Goal: Check status: Check status

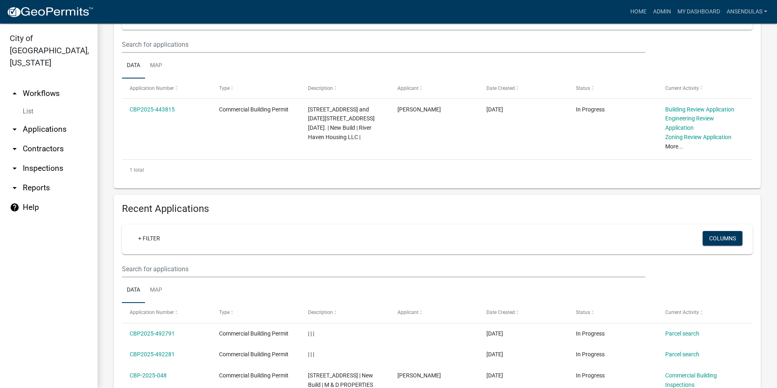
scroll to position [284, 0]
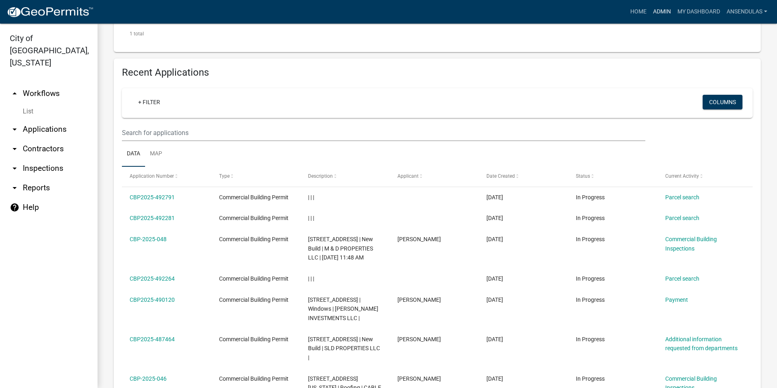
click at [661, 10] on link "Admin" at bounding box center [662, 11] width 24 height 15
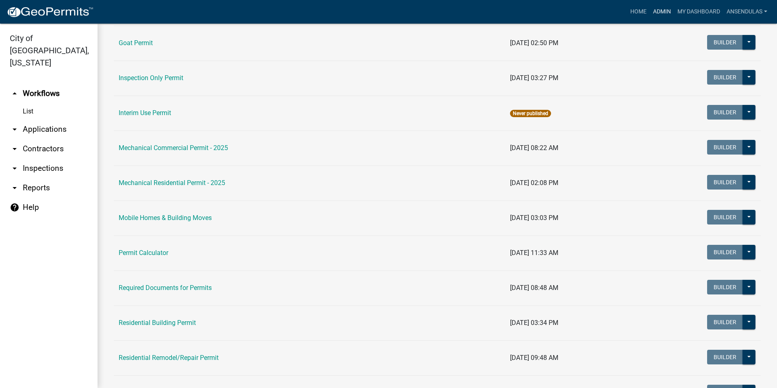
scroll to position [406, 0]
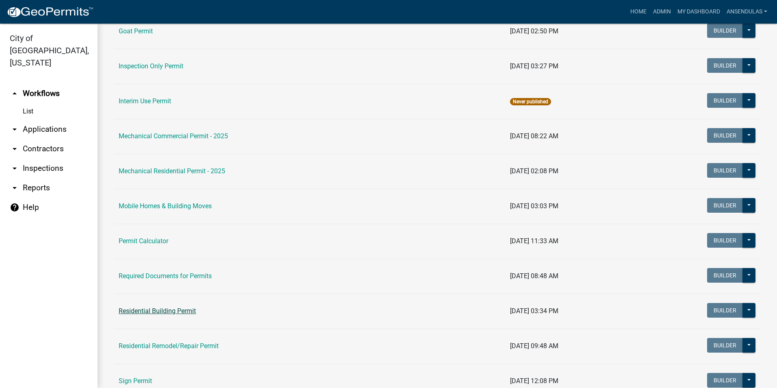
click at [158, 310] on link "Residential Building Permit" at bounding box center [157, 311] width 77 height 8
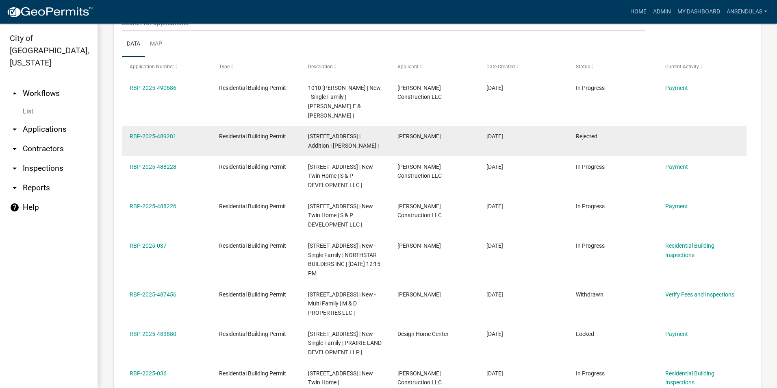
scroll to position [406, 0]
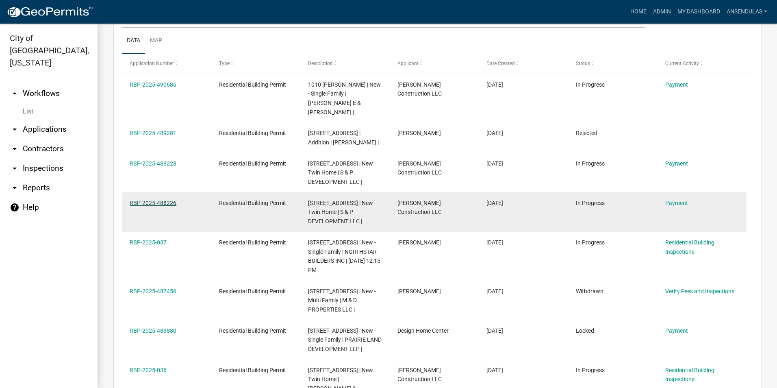
click at [162, 199] on link "RBP-2025-488226" at bounding box center [153, 202] width 47 height 6
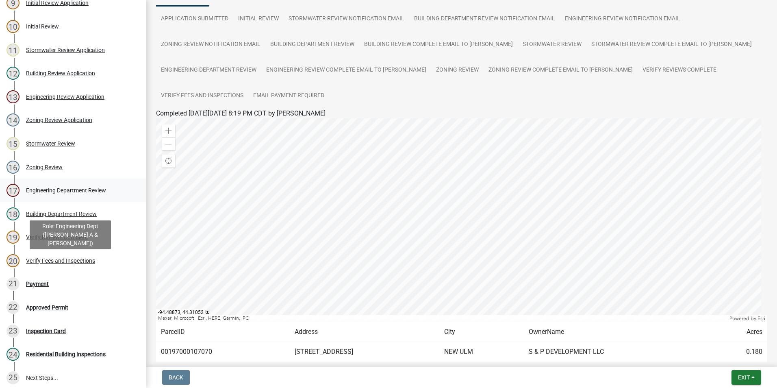
scroll to position [203, 0]
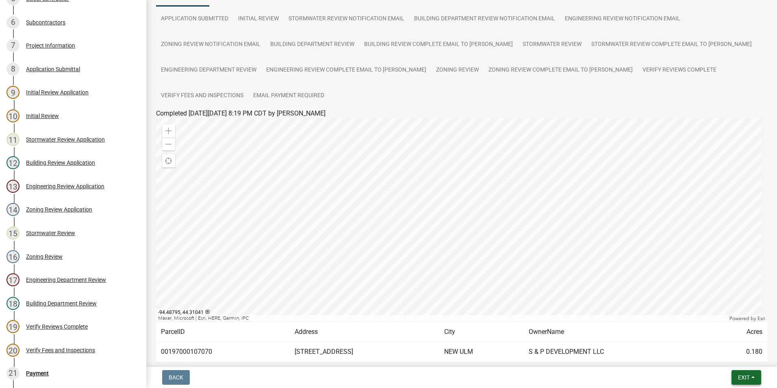
click at [738, 372] on button "Exit" at bounding box center [746, 377] width 30 height 15
click at [729, 356] on button "Save & Exit" at bounding box center [728, 355] width 65 height 19
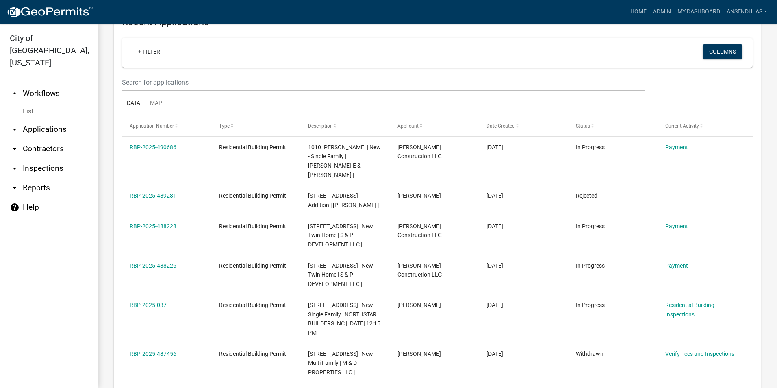
scroll to position [406, 0]
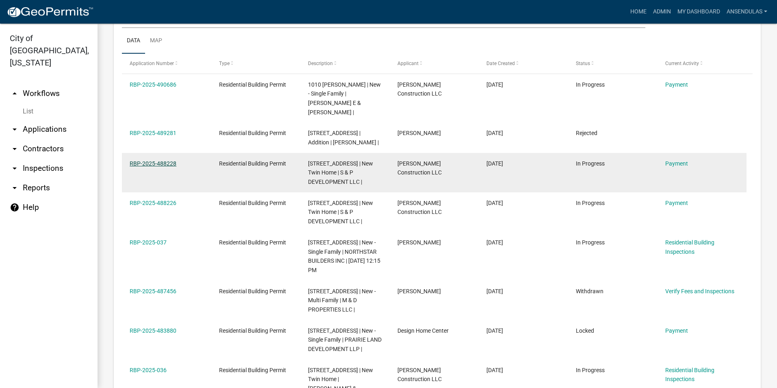
click at [166, 160] on link "RBP-2025-488228" at bounding box center [153, 163] width 47 height 6
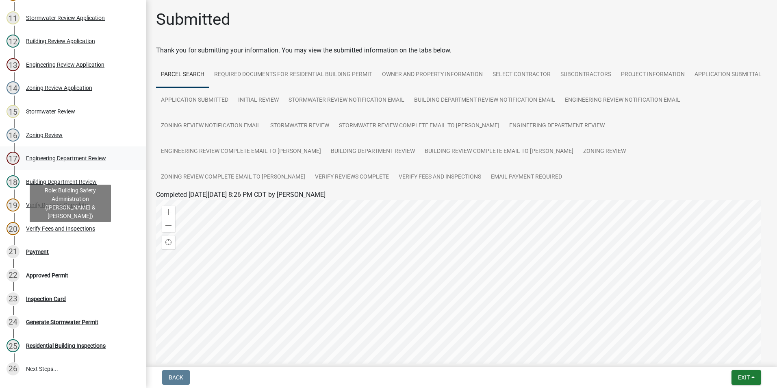
scroll to position [325, 0]
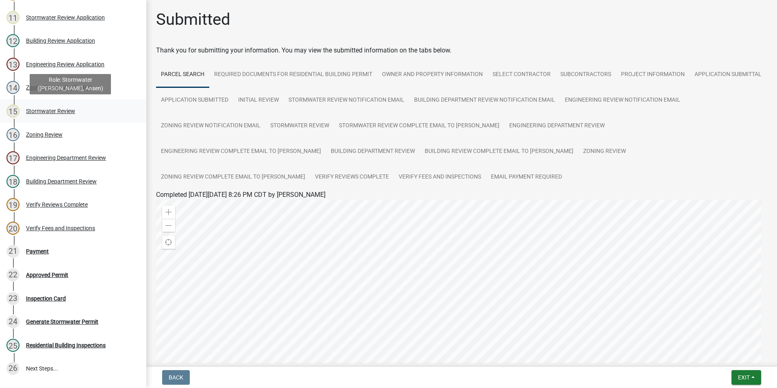
click at [62, 110] on div "Stormwater Review" at bounding box center [50, 111] width 49 height 6
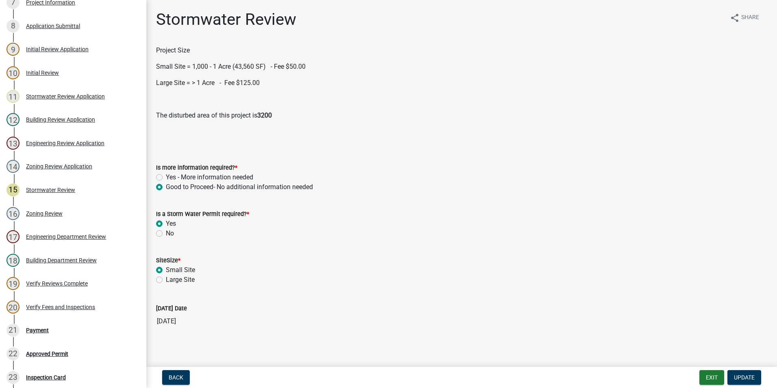
scroll to position [246, 0]
click at [54, 237] on div "Engineering Department Review" at bounding box center [66, 237] width 80 height 6
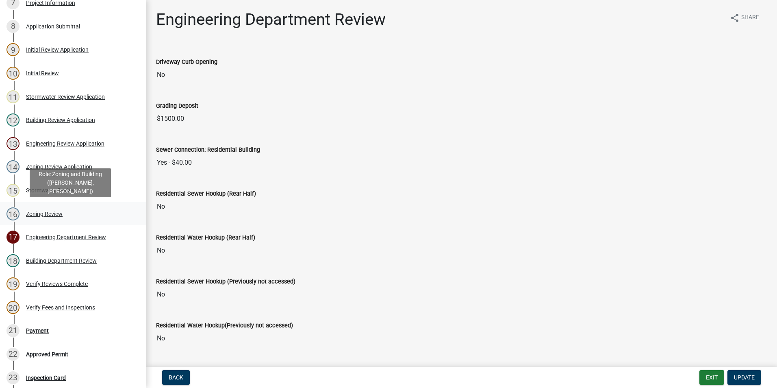
click at [33, 214] on div "Zoning Review" at bounding box center [44, 214] width 37 height 6
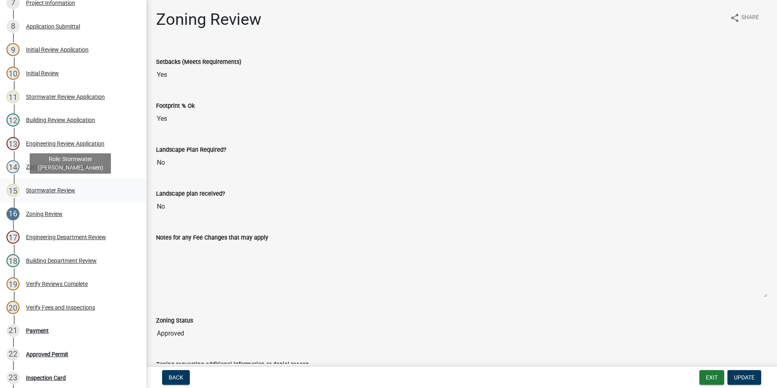
click at [33, 190] on div "Stormwater Review" at bounding box center [50, 190] width 49 height 6
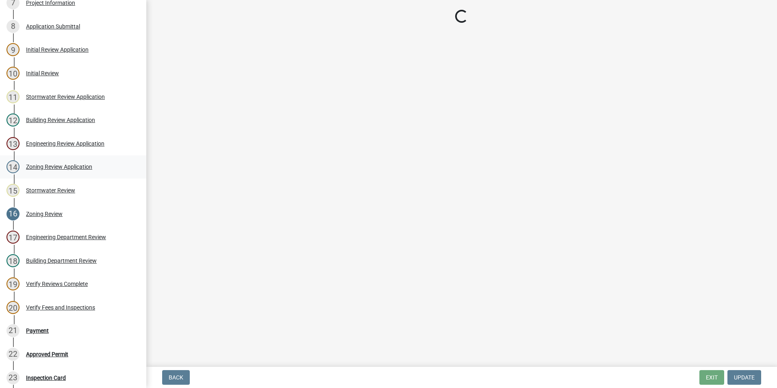
click at [32, 165] on div "Zoning Review Application" at bounding box center [59, 167] width 66 height 6
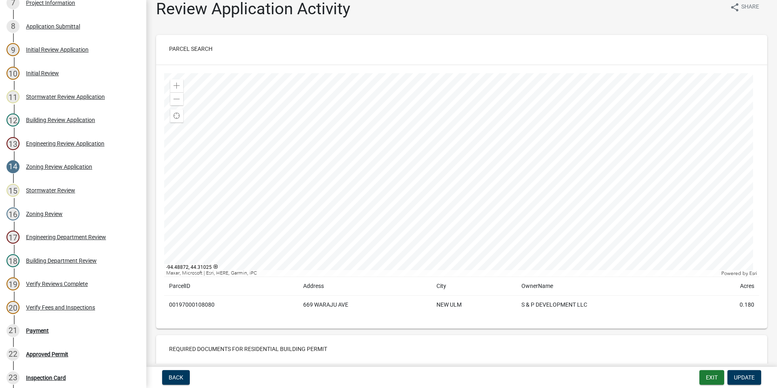
scroll to position [0, 0]
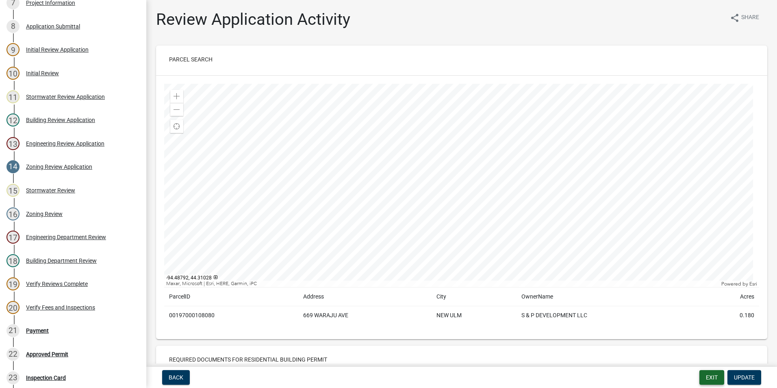
click at [705, 378] on button "Exit" at bounding box center [711, 377] width 25 height 15
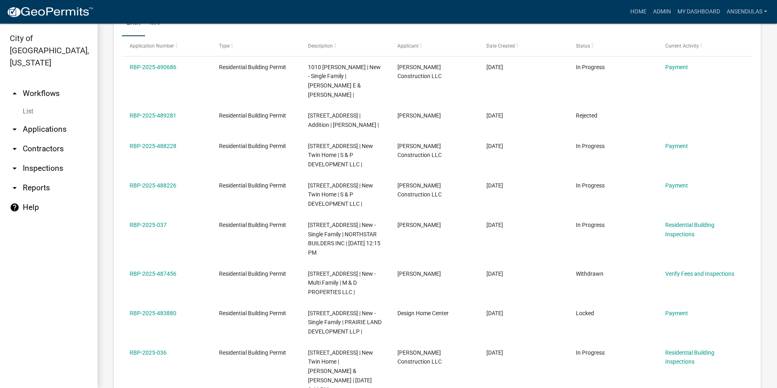
scroll to position [447, 0]
